Goal: Find specific page/section: Find specific page/section

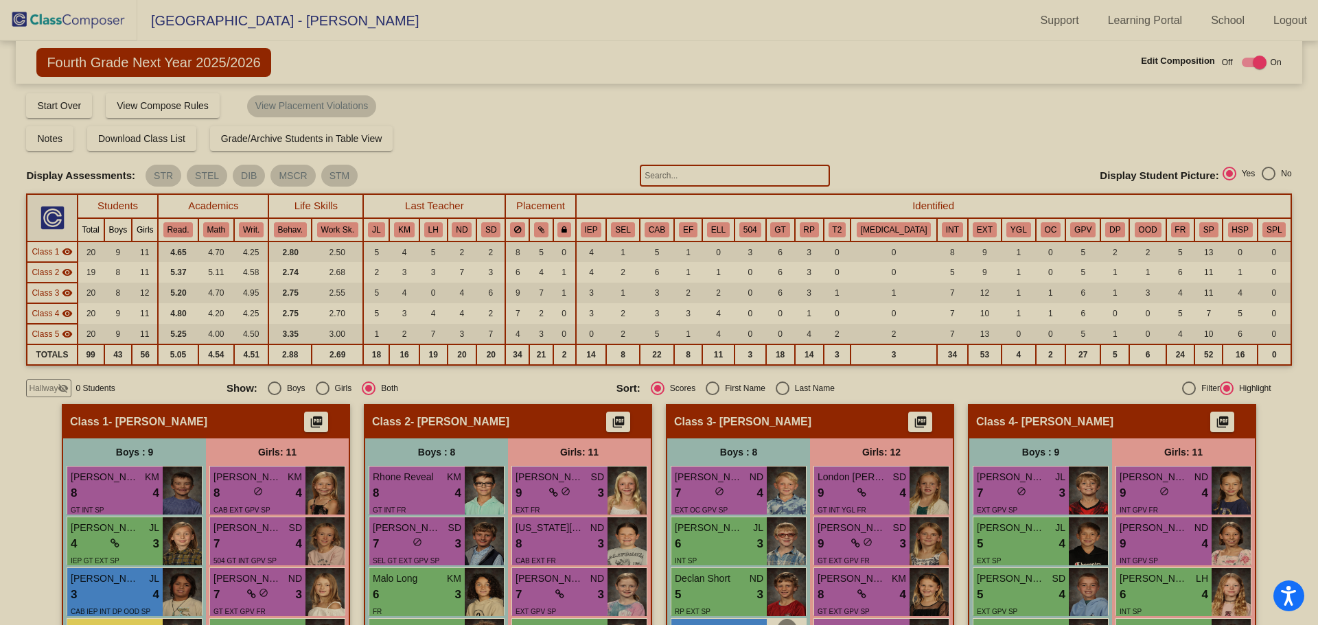
scroll to position [1046, 0]
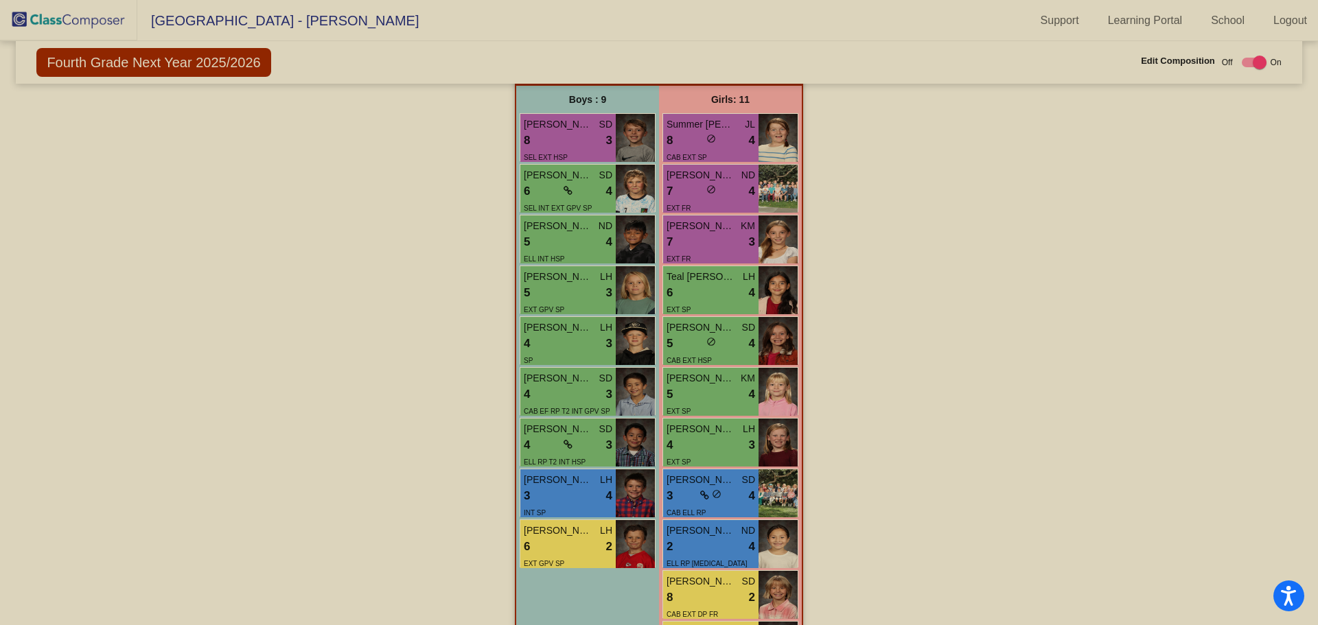
click at [89, 14] on img at bounding box center [68, 20] width 137 height 40
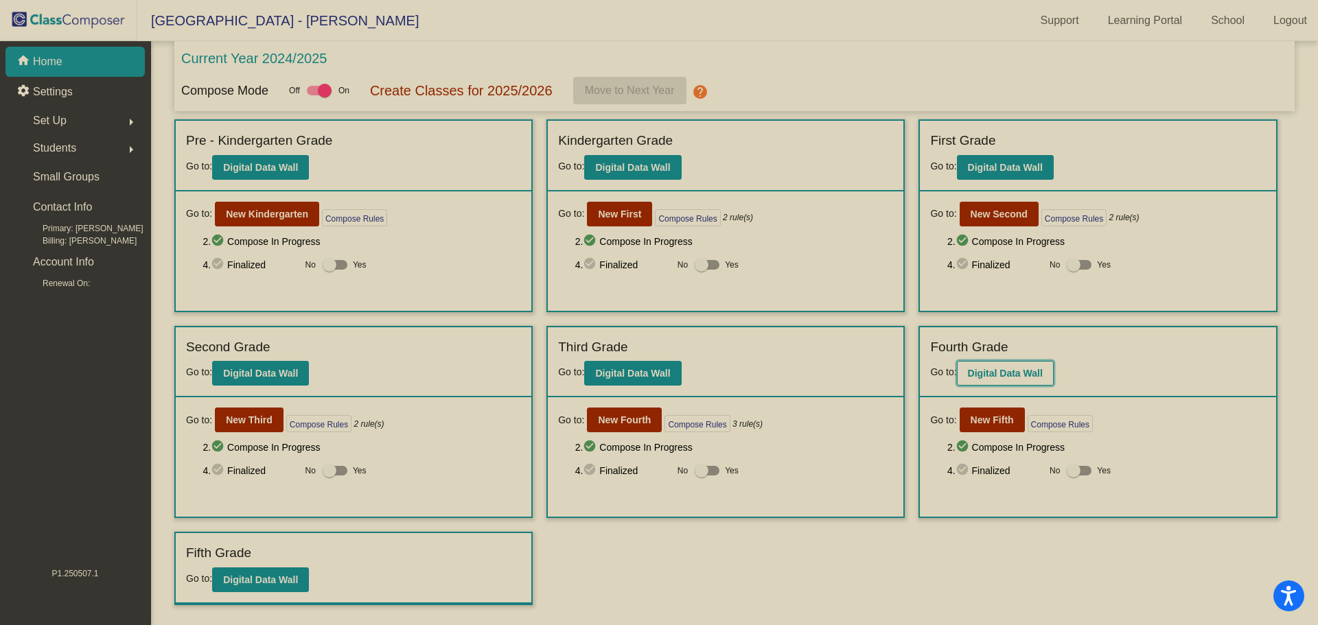
click at [1032, 370] on b "Digital Data Wall" at bounding box center [1005, 373] width 75 height 11
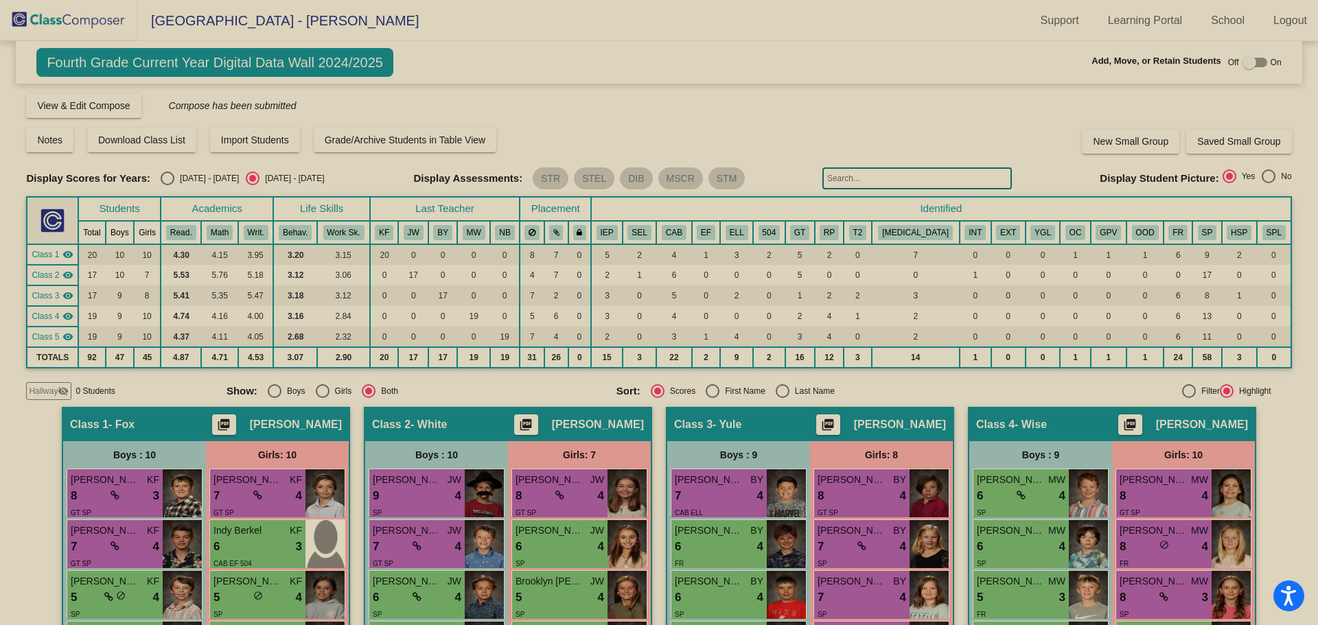
click at [38, 14] on img at bounding box center [68, 20] width 137 height 40
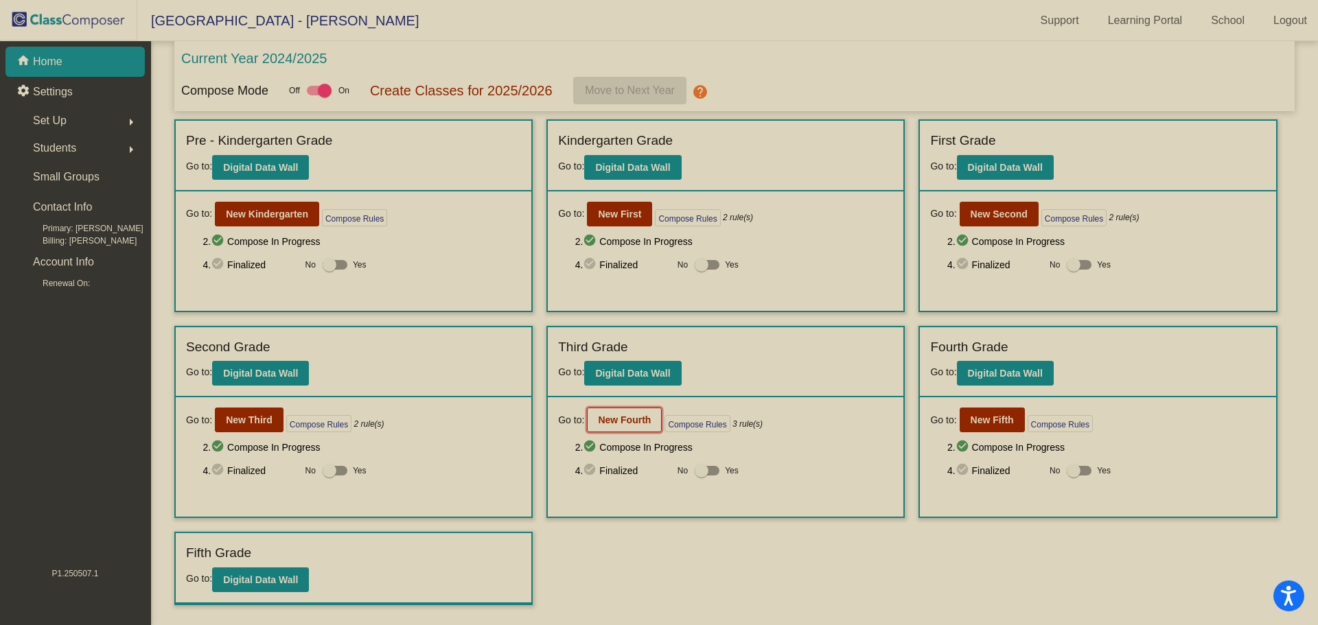
click at [622, 422] on b "New Fourth" at bounding box center [624, 419] width 53 height 11
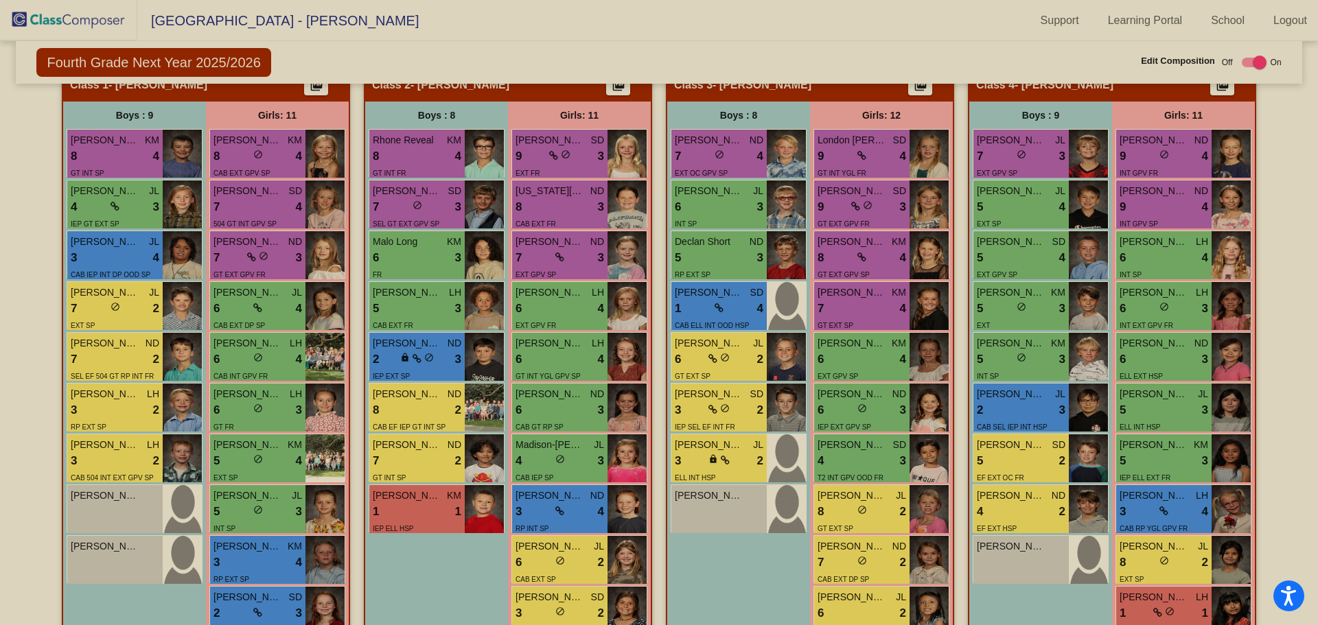
scroll to position [343, 0]
